Goal: Task Accomplishment & Management: Use online tool/utility

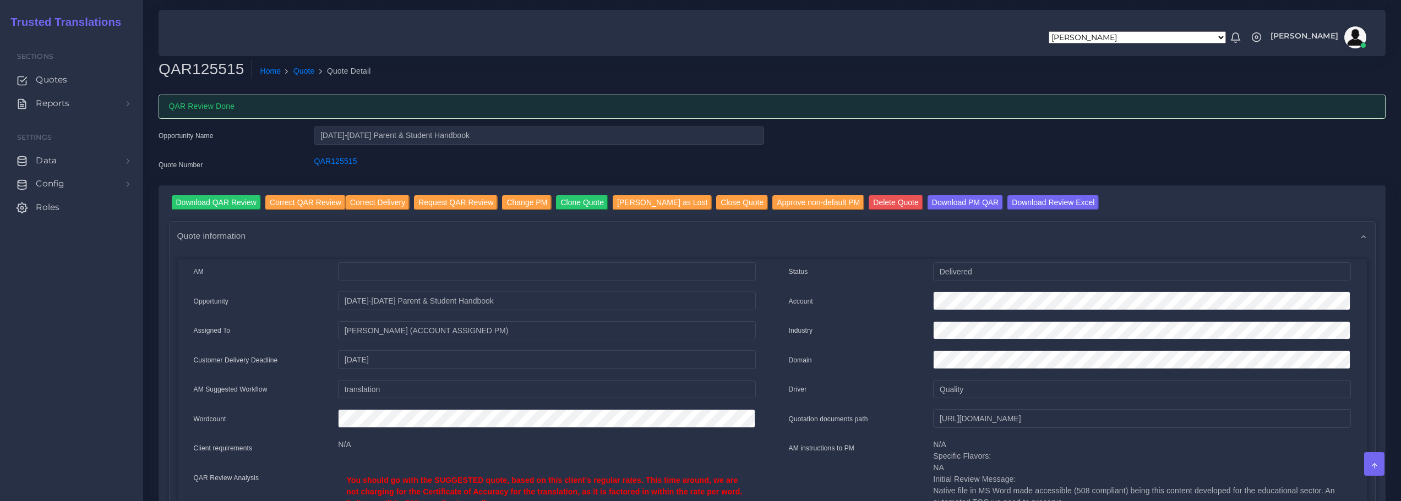
scroll to position [330, 0]
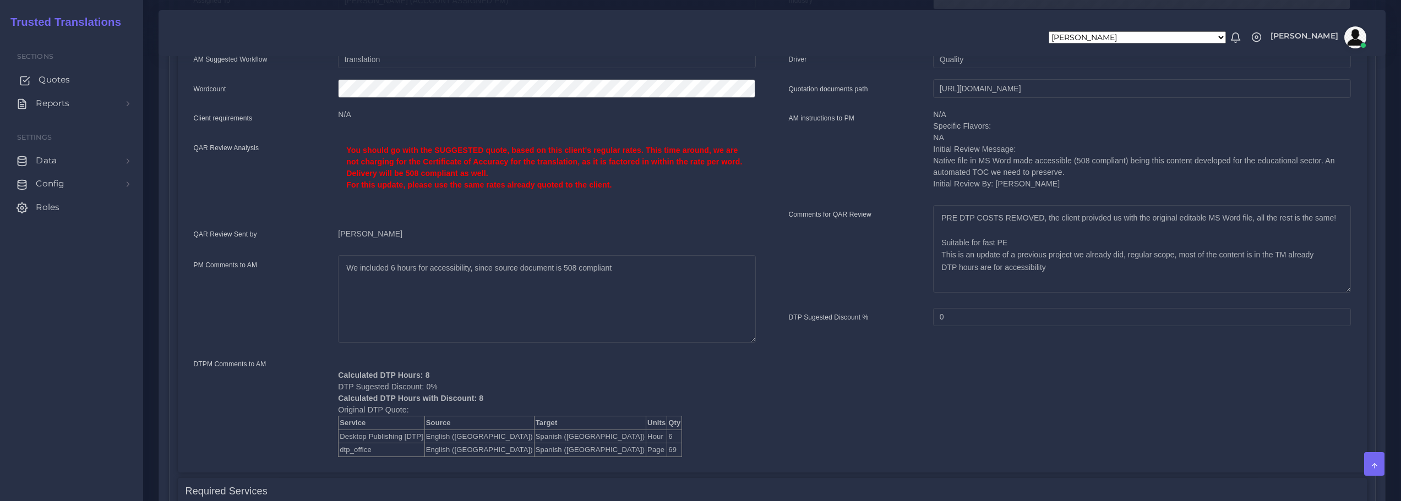
click at [59, 81] on span "Quotes" at bounding box center [54, 80] width 31 height 12
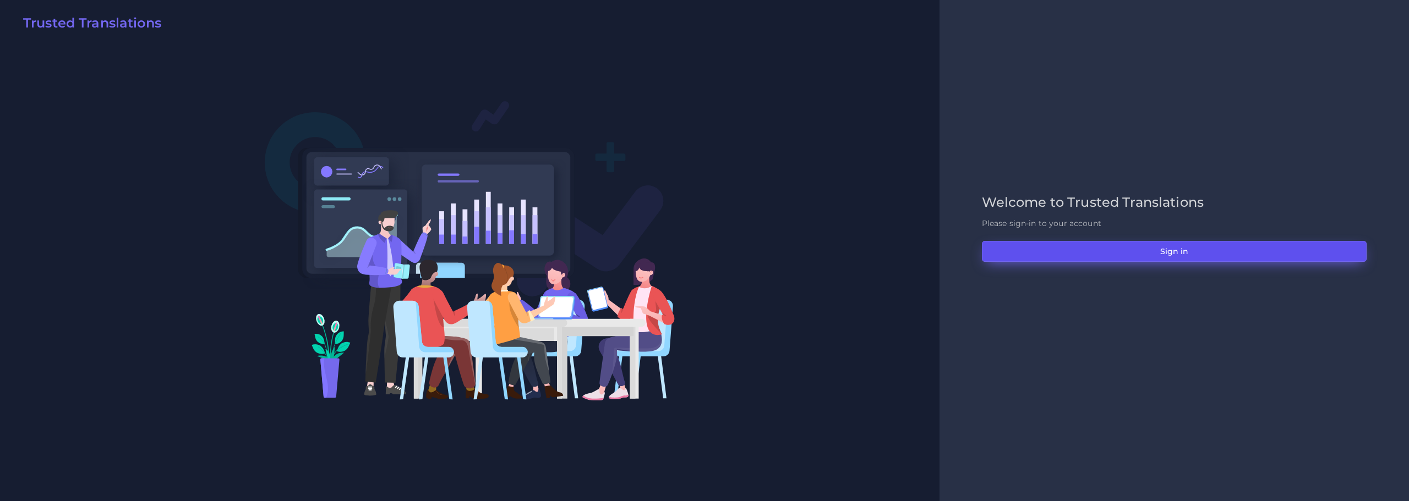
click at [1174, 250] on button "Sign in" at bounding box center [1174, 251] width 385 height 21
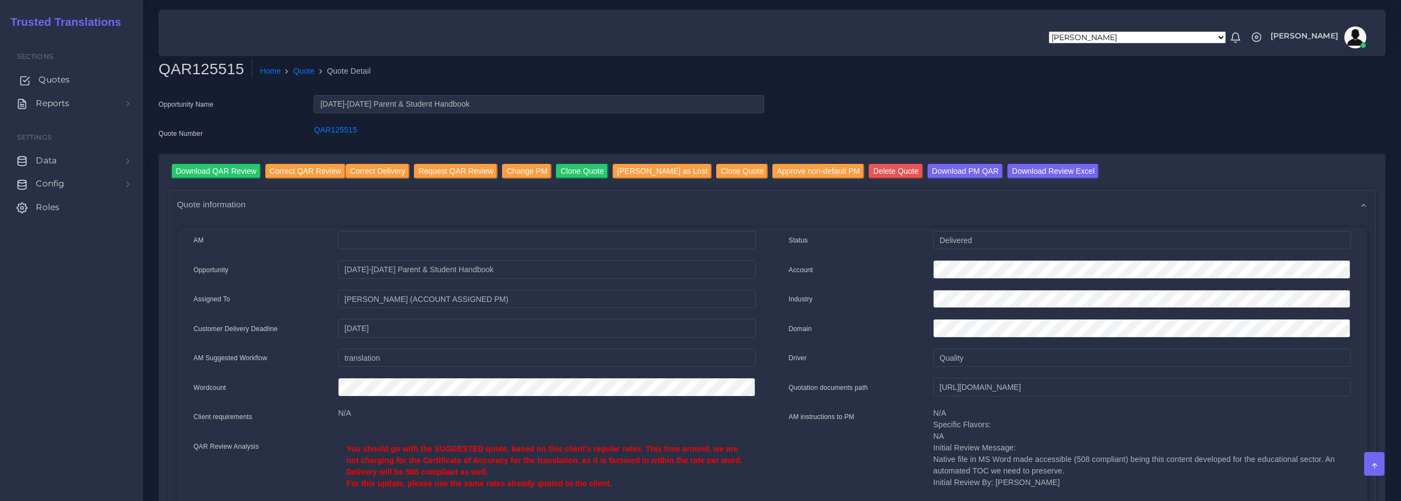
click at [54, 79] on span "Quotes" at bounding box center [54, 80] width 31 height 12
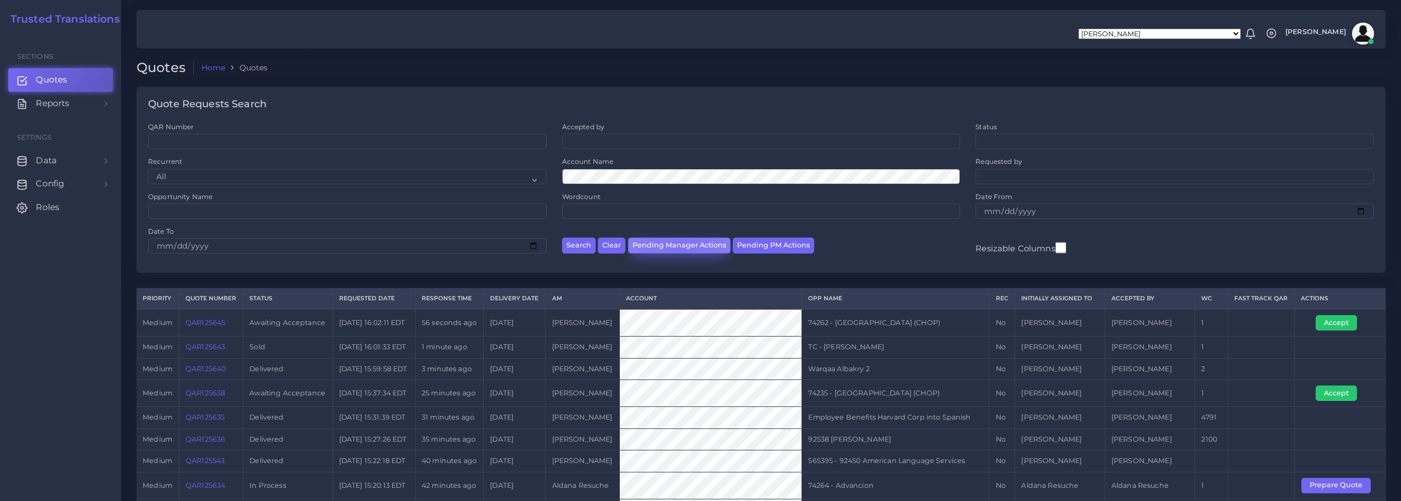
click at [680, 247] on button "Pending Manager Actions" at bounding box center [679, 246] width 102 height 16
select select "awaiting_manager_initial_review"
